Goal: Obtain resource: Download file/media

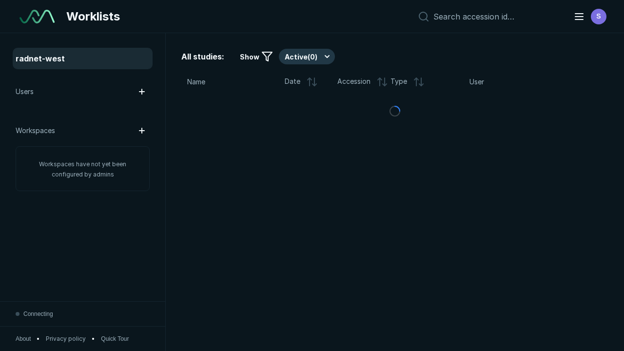
scroll to position [2504, 3157]
